Goal: Task Accomplishment & Management: Use online tool/utility

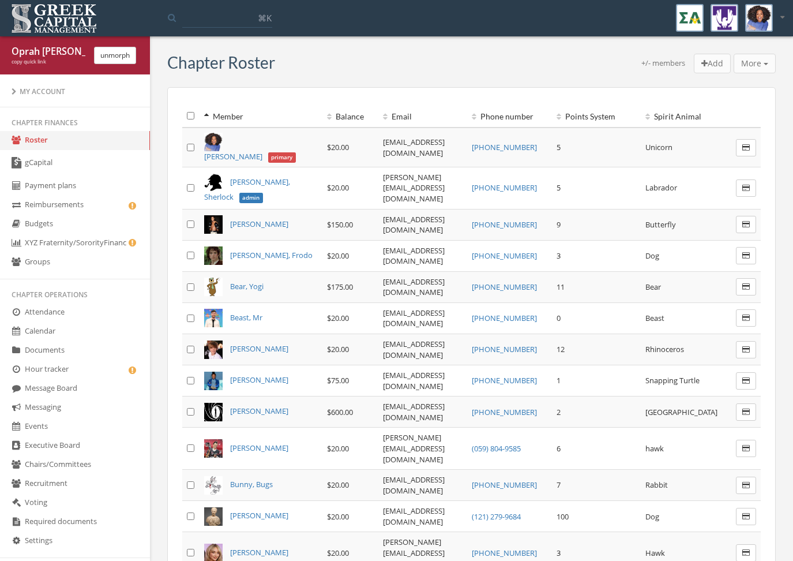
click at [106, 169] on link "gCapital" at bounding box center [75, 163] width 150 height 27
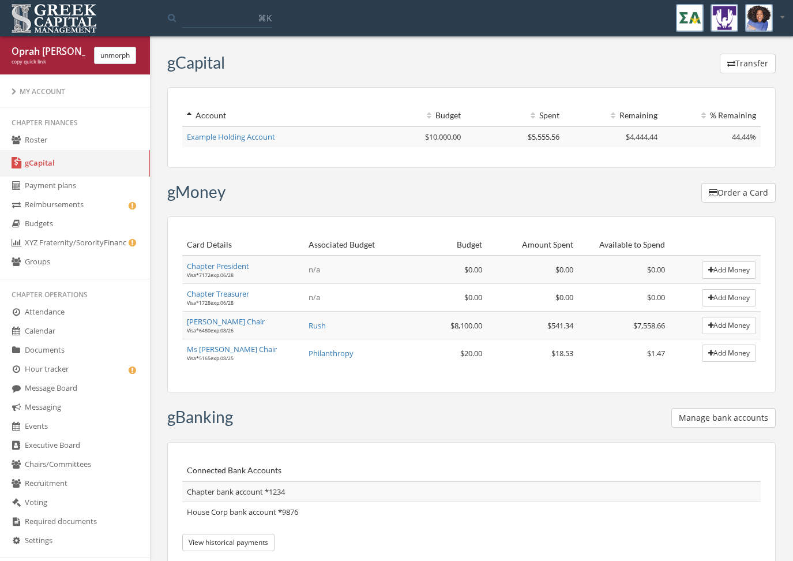
click at [748, 425] on button "Manage bank accounts" at bounding box center [724, 418] width 104 height 20
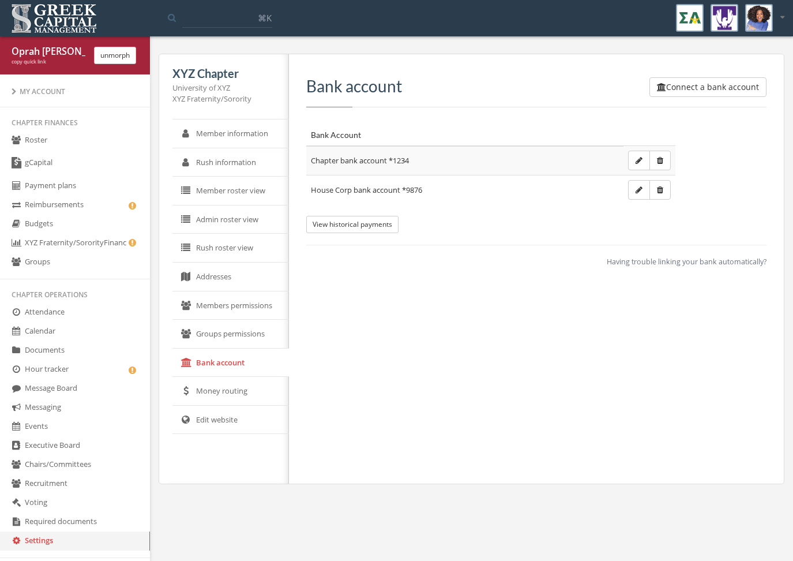
click at [682, 262] on span "Having trouble linking your bank automatically?" at bounding box center [687, 262] width 160 height 10
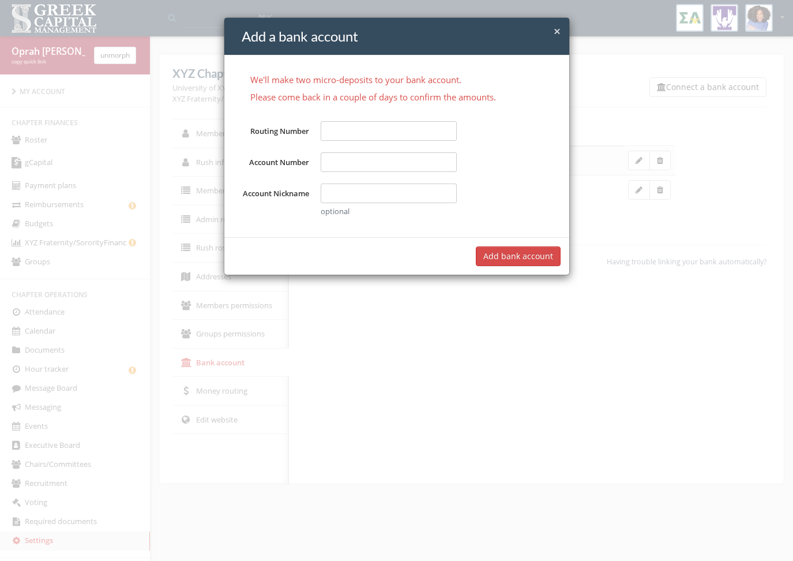
drag, startPoint x: 98, startPoint y: 96, endPoint x: 87, endPoint y: 118, distance: 25.0
click at [98, 96] on div "× Close Add a bank account We'll make two micro-deposits to your bank account. …" at bounding box center [396, 280] width 793 height 561
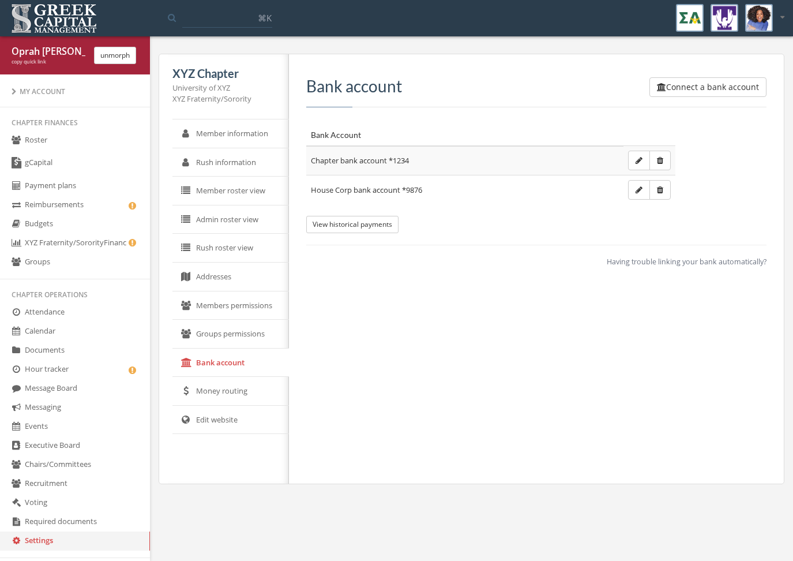
click at [92, 163] on link "gCapital" at bounding box center [75, 163] width 150 height 27
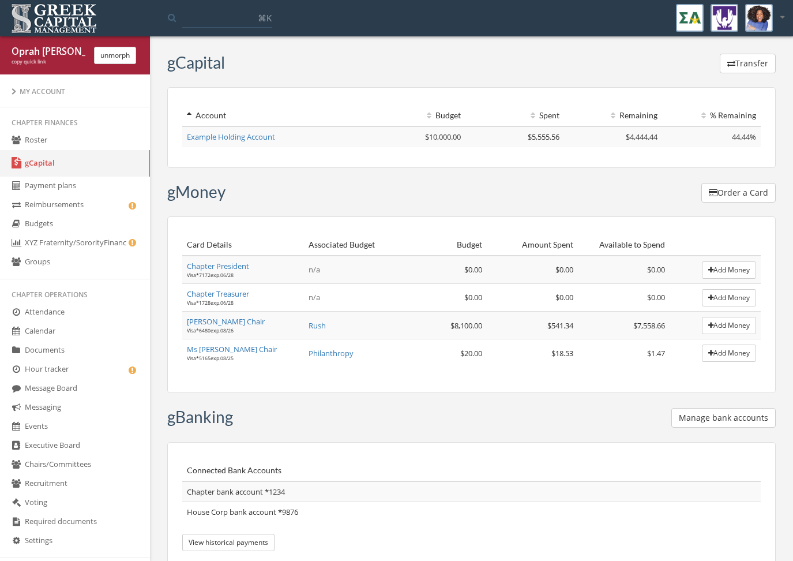
click at [726, 74] on div "Transfer" at bounding box center [500, 65] width 551 height 22
click at [743, 64] on button "Transfer" at bounding box center [748, 64] width 56 height 20
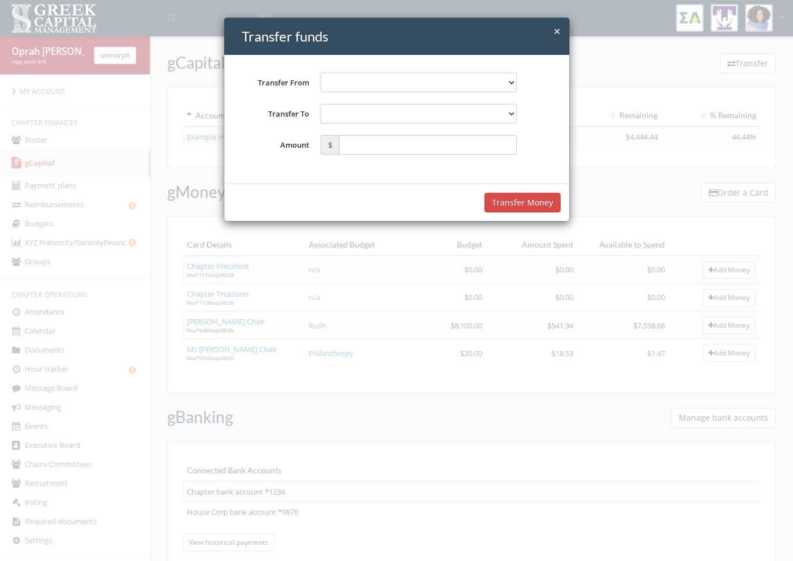
click at [201, 31] on div "**********" at bounding box center [396, 280] width 793 height 561
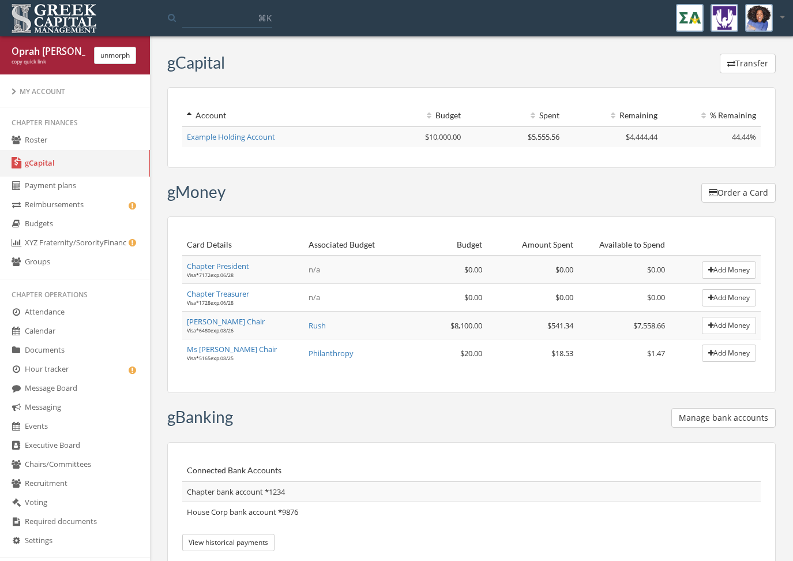
click at [106, 69] on div "[PERSON_NAME] copy quick link unmorph" at bounding box center [75, 55] width 150 height 38
click at [106, 63] on button "unmorph" at bounding box center [115, 55] width 42 height 17
